Goal: Task Accomplishment & Management: Complete application form

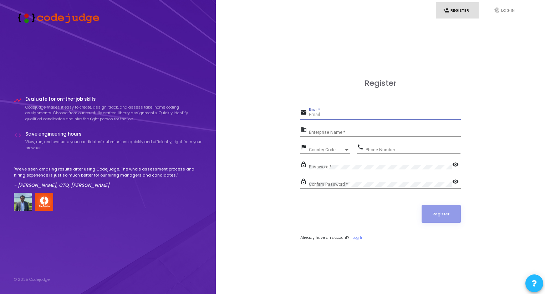
click at [350, 114] on input "Email *" at bounding box center [385, 115] width 152 height 5
type input "[EMAIL_ADDRESS][DOMAIN_NAME]"
click at [321, 129] on div "Enterprise Name *" at bounding box center [385, 130] width 152 height 11
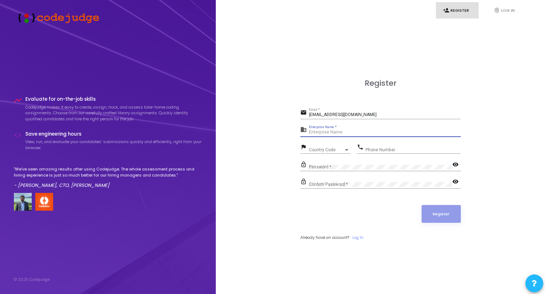
click at [327, 130] on input "Enterprise Name *" at bounding box center [385, 132] width 152 height 5
type input "Ankush"
click at [323, 146] on div "Country Code Country Code" at bounding box center [329, 148] width 41 height 11
type input "91"
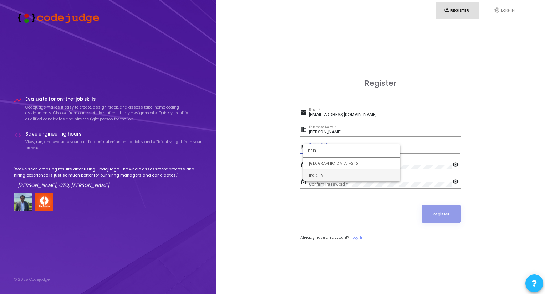
type input "india"
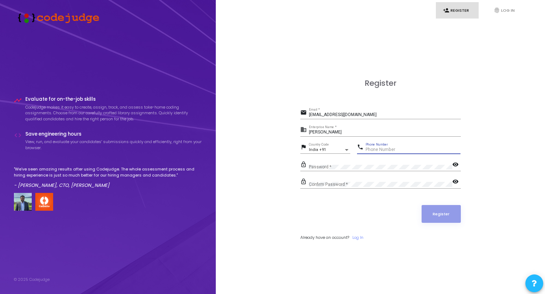
click at [375, 150] on input "Phone Number" at bounding box center [412, 150] width 95 height 5
type input "9950593880"
click at [454, 164] on mat-icon "visibility" at bounding box center [456, 165] width 9 height 9
click at [351, 179] on div "Confirm Password *" at bounding box center [380, 183] width 143 height 11
click at [435, 210] on button "Register" at bounding box center [440, 214] width 39 height 18
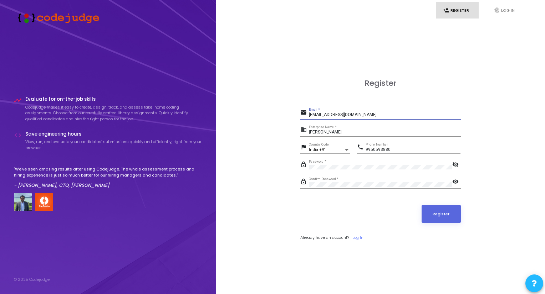
click at [322, 116] on input "ankushbokra@gmail.com" at bounding box center [385, 115] width 152 height 5
type input "[PERSON_NAME][EMAIL_ADDRESS]"
click at [421, 205] on button "Register" at bounding box center [440, 214] width 39 height 18
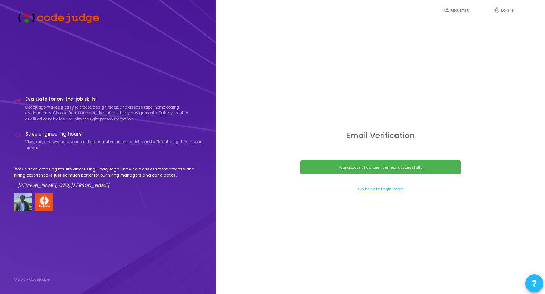
click at [371, 191] on link "Go back to Login Page" at bounding box center [380, 189] width 45 height 6
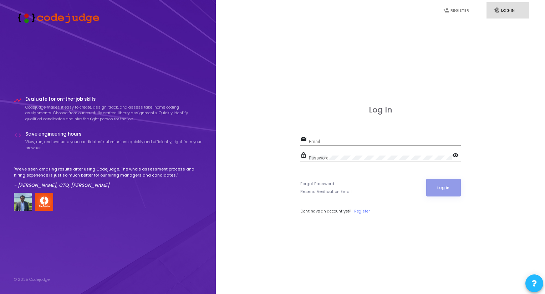
type input "[PERSON_NAME][EMAIL_ADDRESS]"
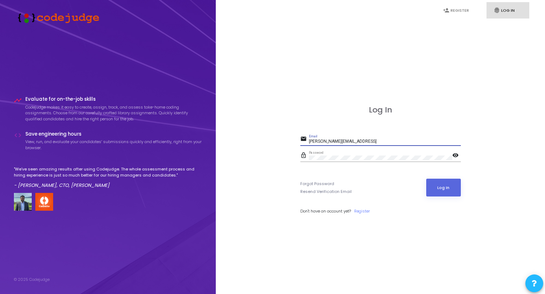
click at [331, 140] on input "[PERSON_NAME][EMAIL_ADDRESS]" at bounding box center [385, 141] width 152 height 5
click at [458, 190] on button "Log In" at bounding box center [443, 188] width 35 height 18
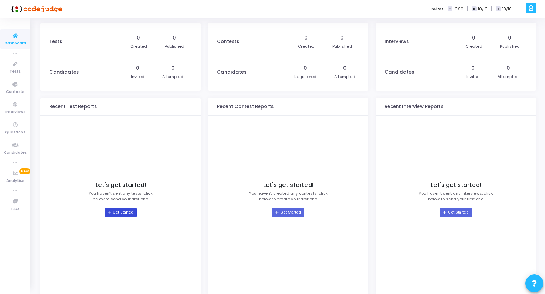
click at [121, 211] on link "Get Started" at bounding box center [120, 212] width 32 height 9
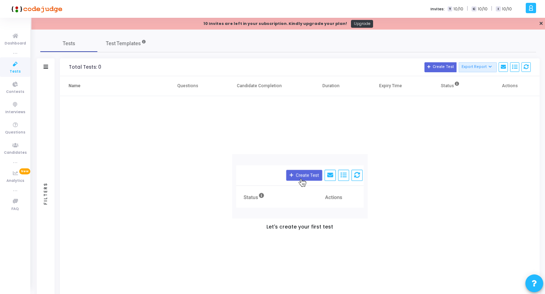
click at [324, 136] on div "Let's create your first test" at bounding box center [300, 193] width 480 height 195
click at [537, 23] on div "10 Invites are left in your subscription. Kindly upgrade your plan! Upgrade ✕" at bounding box center [287, 24] width 513 height 12
click at [539, 23] on link "✕" at bounding box center [541, 23] width 4 height 7
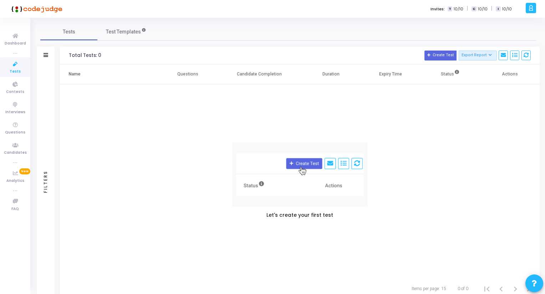
click at [311, 164] on img at bounding box center [299, 175] width 135 height 65
click at [128, 31] on span "Test Templates" at bounding box center [123, 31] width 35 height 7
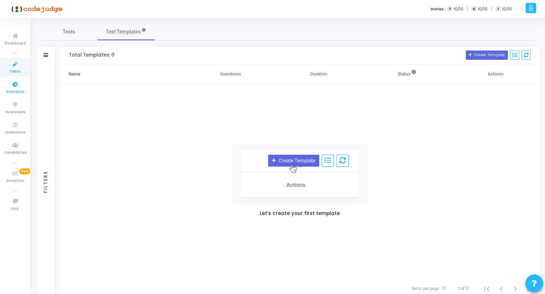
click at [14, 87] on icon at bounding box center [15, 84] width 15 height 9
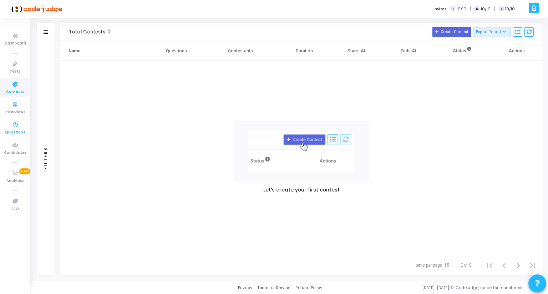
click at [15, 121] on icon at bounding box center [15, 125] width 15 height 9
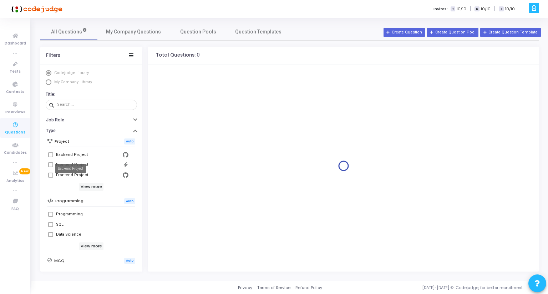
click at [62, 154] on div "Backend Project" at bounding box center [72, 155] width 32 height 9
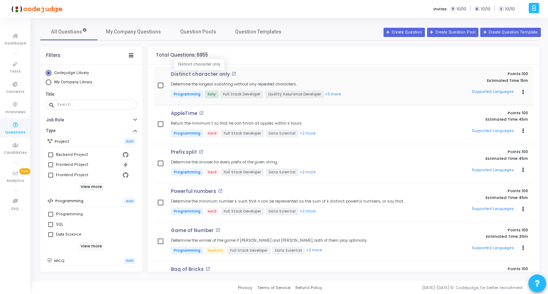
click at [200, 76] on p "Distinct character only" at bounding box center [200, 75] width 59 height 6
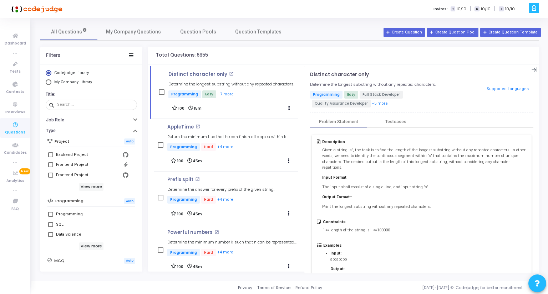
click at [401, 185] on p "The input shall consist of a single line, and input string 's'." at bounding box center [424, 188] width 204 height 6
click at [390, 122] on div "Testcases" at bounding box center [395, 121] width 21 height 5
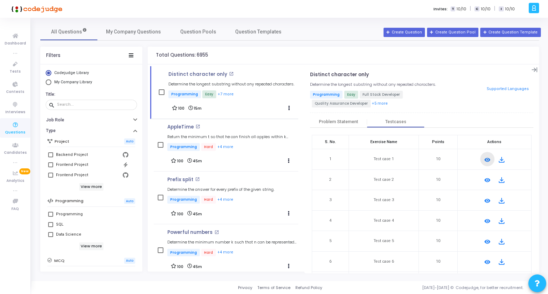
click at [483, 159] on mat-icon "remove_red_eye" at bounding box center [487, 160] width 9 height 9
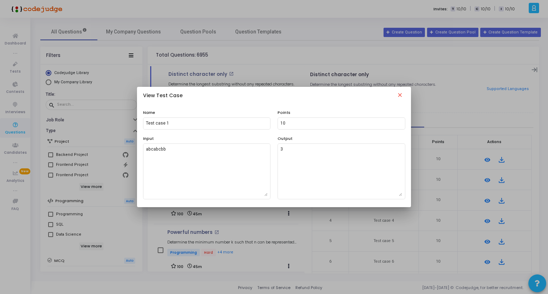
click at [400, 95] on mat-icon "close" at bounding box center [399, 96] width 9 height 9
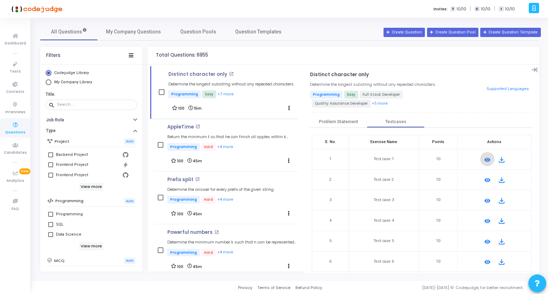
scroll to position [86, 0]
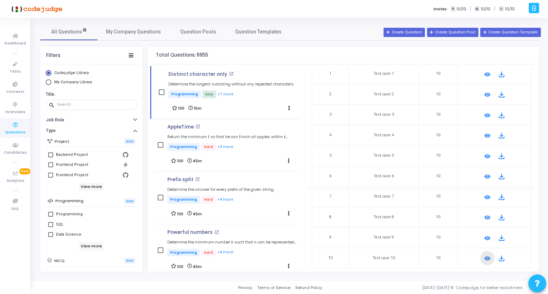
click at [483, 260] on mat-icon "remove_red_eye" at bounding box center [487, 259] width 9 height 9
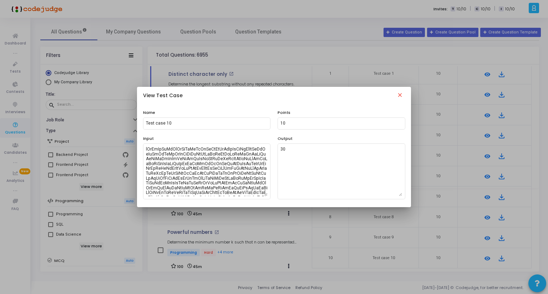
click at [398, 93] on mat-icon "close" at bounding box center [399, 96] width 9 height 9
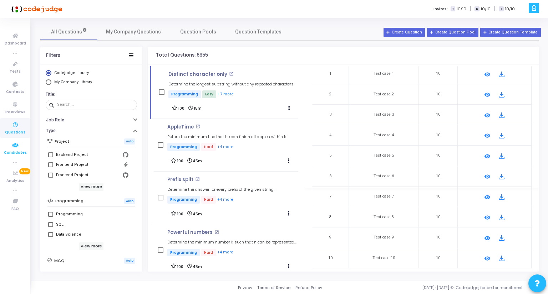
click at [11, 154] on span "Candidates" at bounding box center [15, 153] width 23 height 6
